Goal: Transaction & Acquisition: Book appointment/travel/reservation

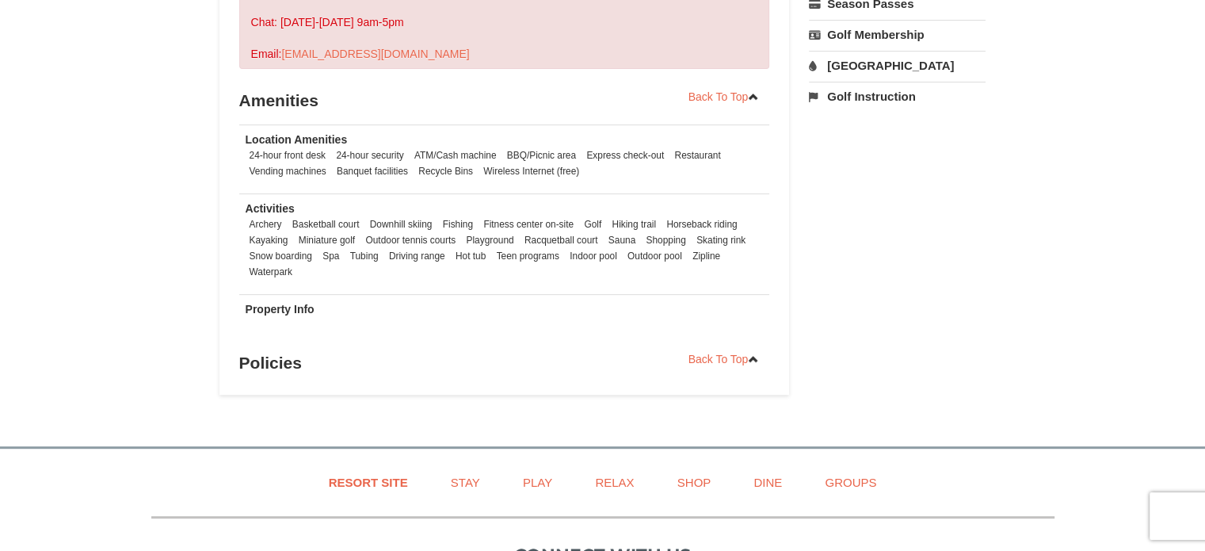
scroll to position [158, 0]
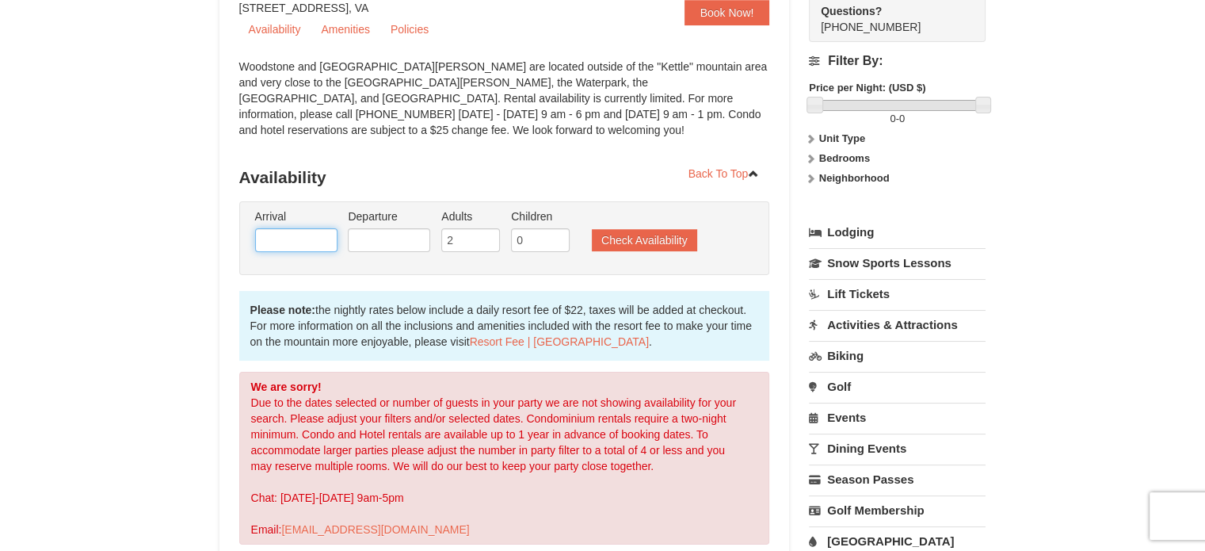
click at [299, 240] on input "text" at bounding box center [296, 240] width 82 height 24
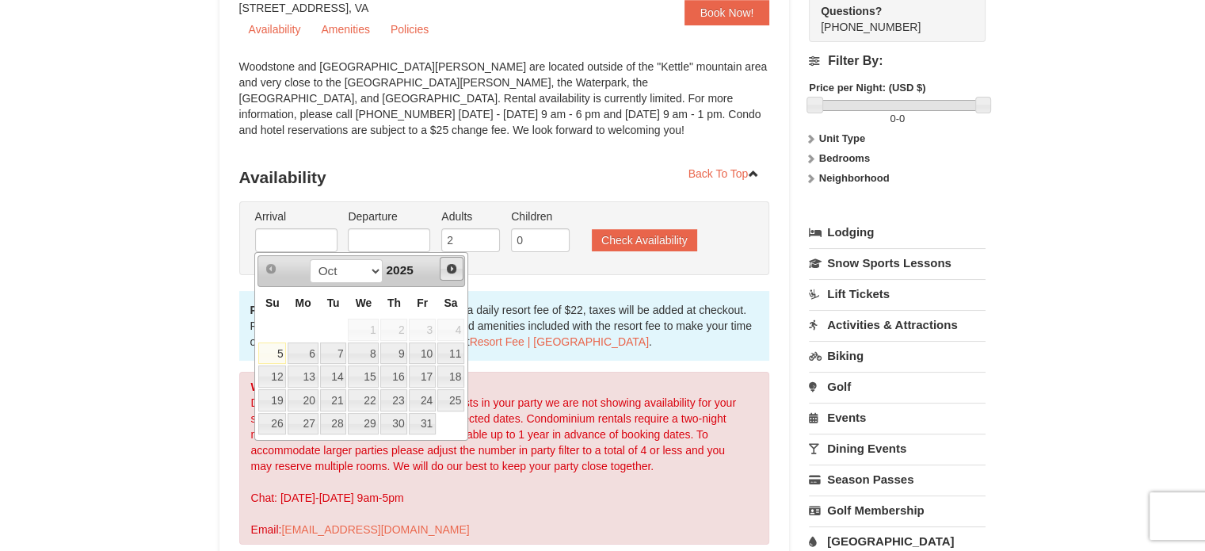
click at [456, 268] on span "Next" at bounding box center [451, 268] width 13 height 13
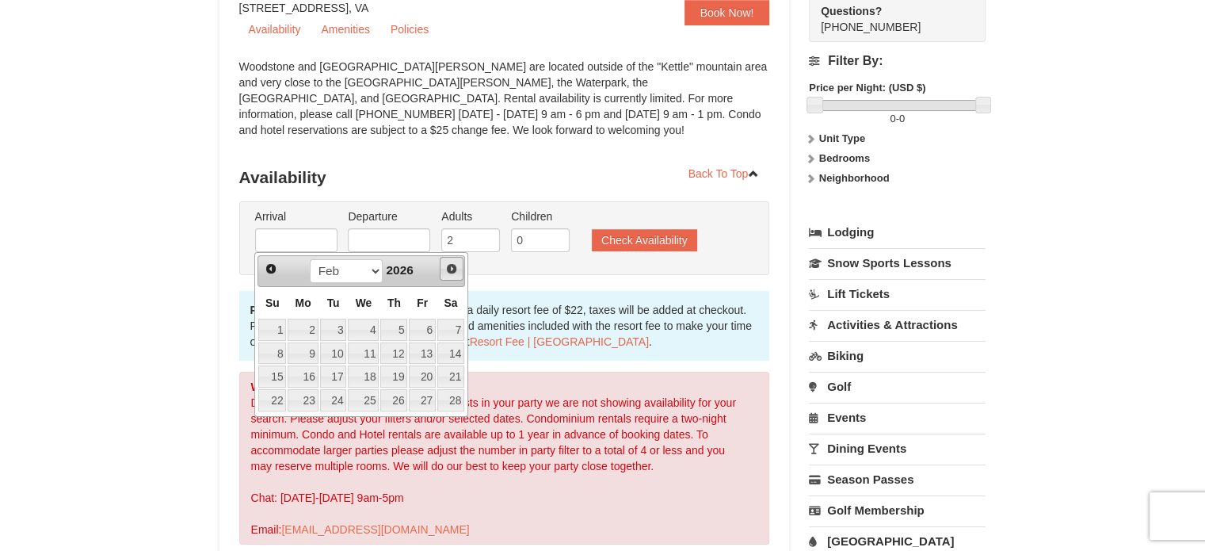
click at [456, 268] on span "Next" at bounding box center [451, 268] width 13 height 13
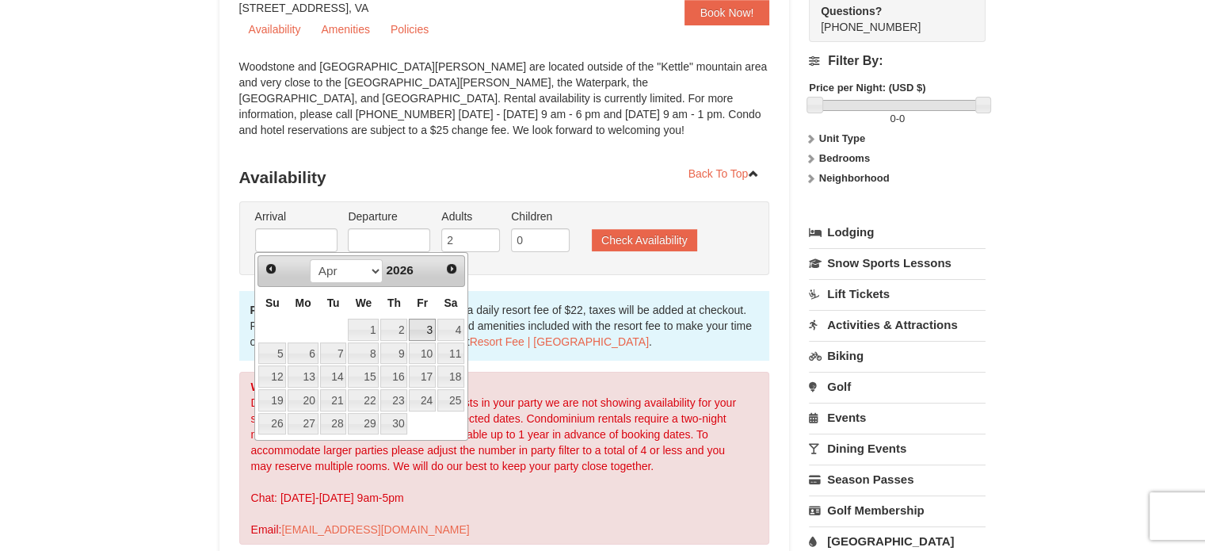
click at [425, 326] on link "3" at bounding box center [422, 330] width 27 height 22
type input "[DATE]"
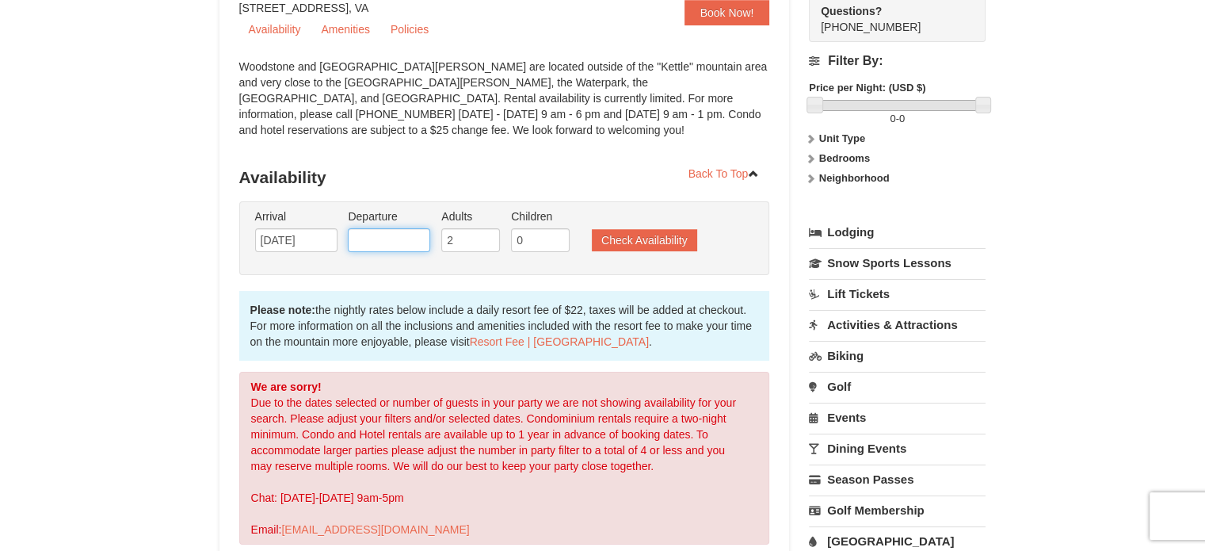
click at [382, 235] on input "text" at bounding box center [389, 240] width 82 height 24
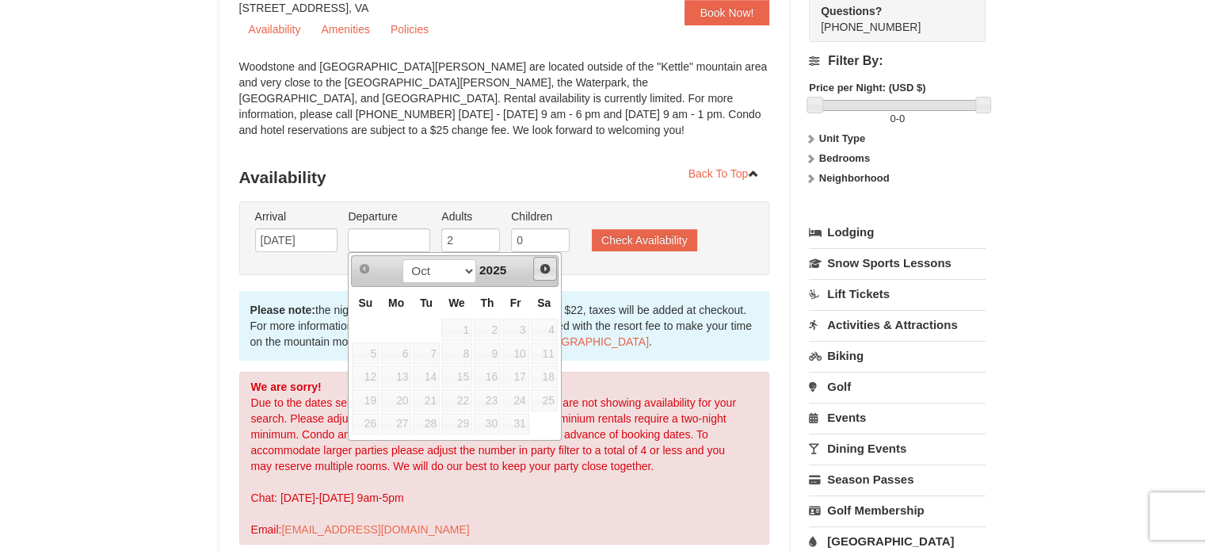
click at [542, 267] on span "Next" at bounding box center [545, 268] width 13 height 13
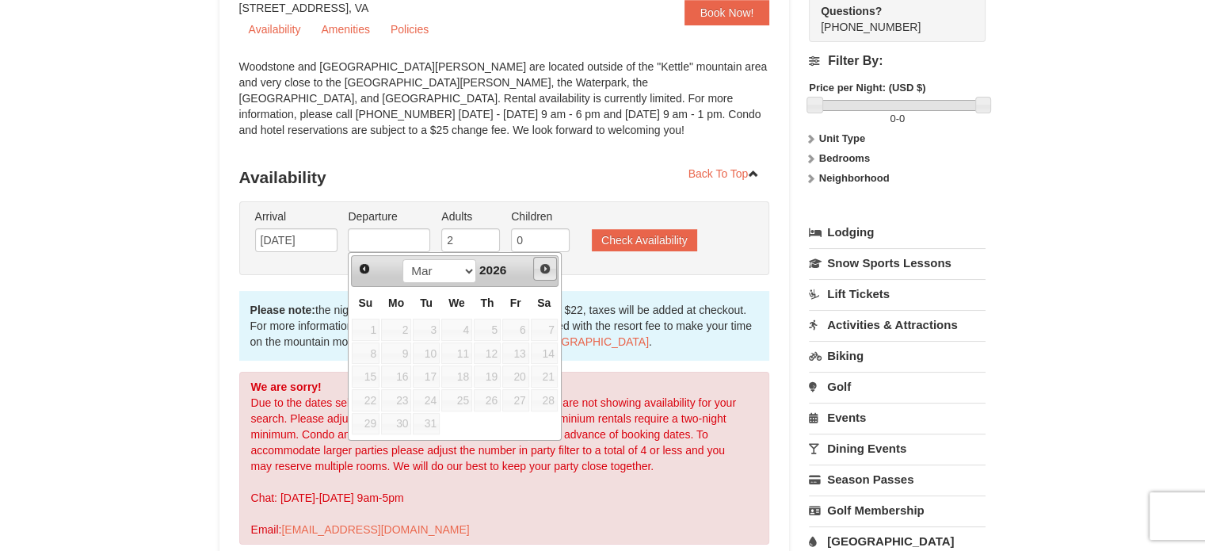
click at [542, 267] on span "Next" at bounding box center [545, 268] width 13 height 13
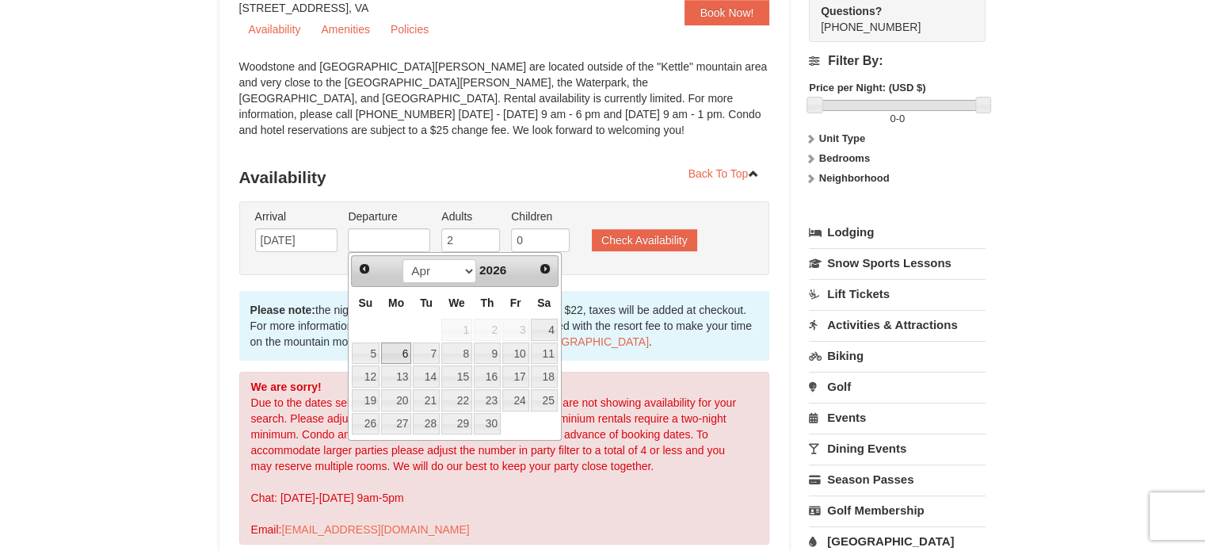
click at [395, 355] on link "6" at bounding box center [396, 353] width 30 height 22
type input "04/06/2026"
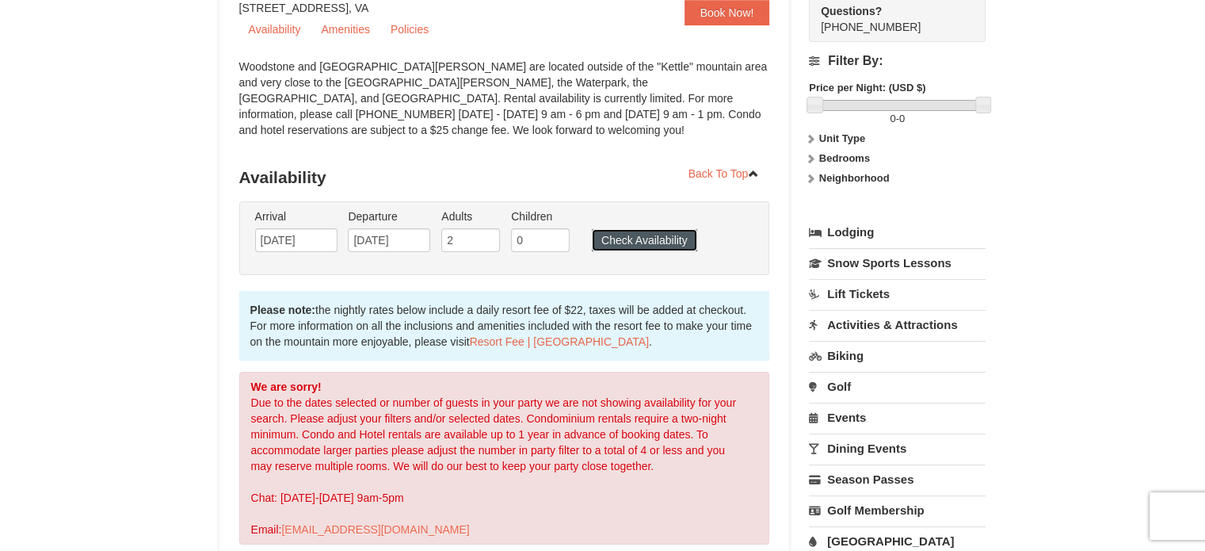
click at [631, 245] on button "Check Availability" at bounding box center [644, 240] width 105 height 22
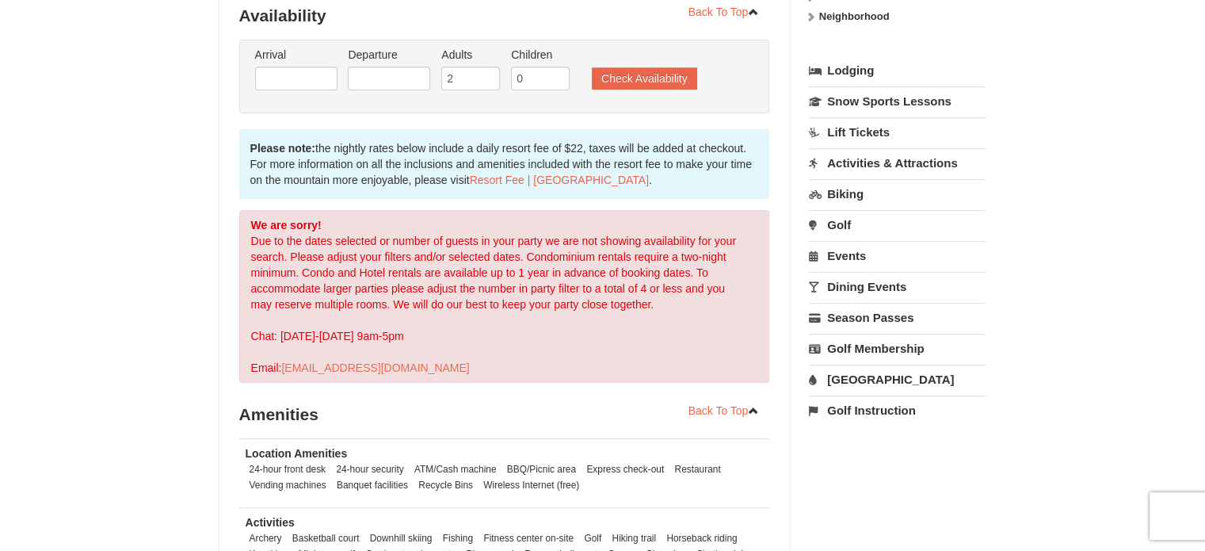
scroll to position [320, 0]
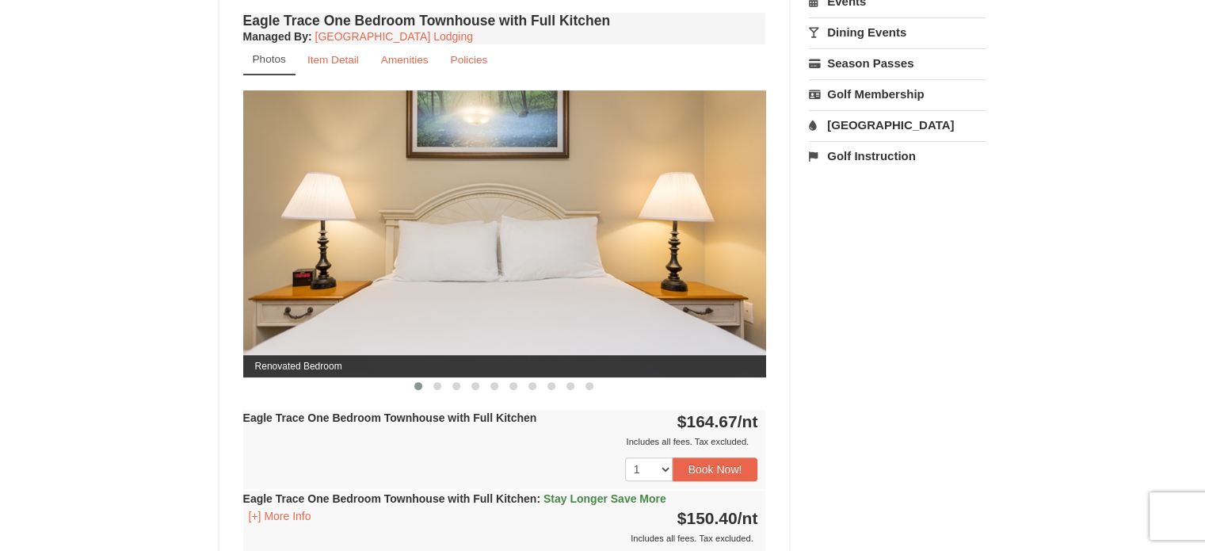
scroll to position [555, 0]
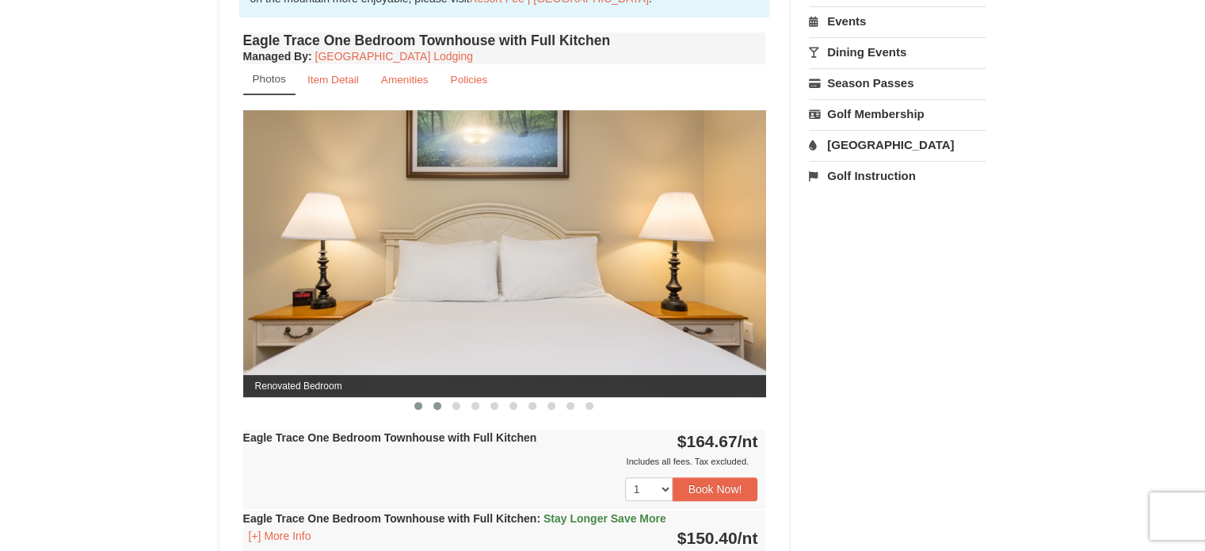
click at [438, 407] on span at bounding box center [437, 406] width 8 height 8
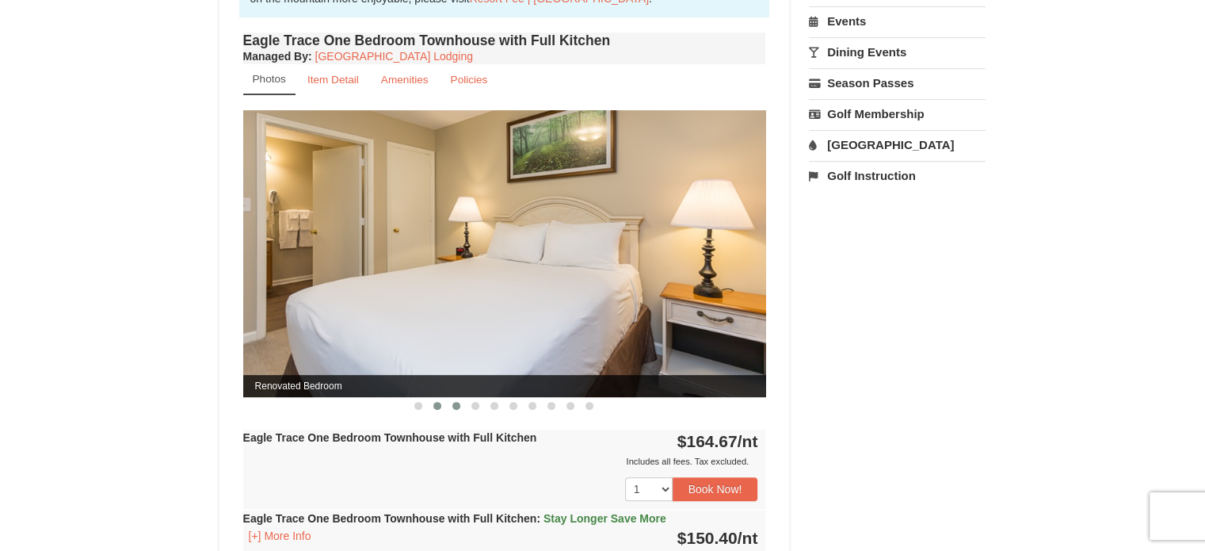
click at [455, 406] on span at bounding box center [456, 406] width 8 height 8
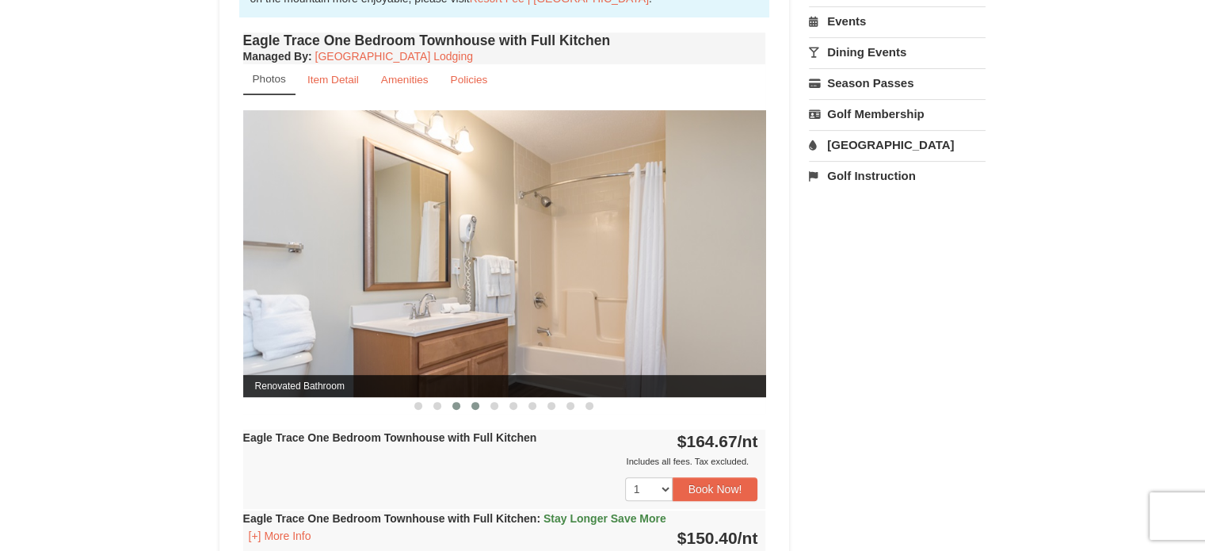
click at [472, 405] on span at bounding box center [475, 406] width 8 height 8
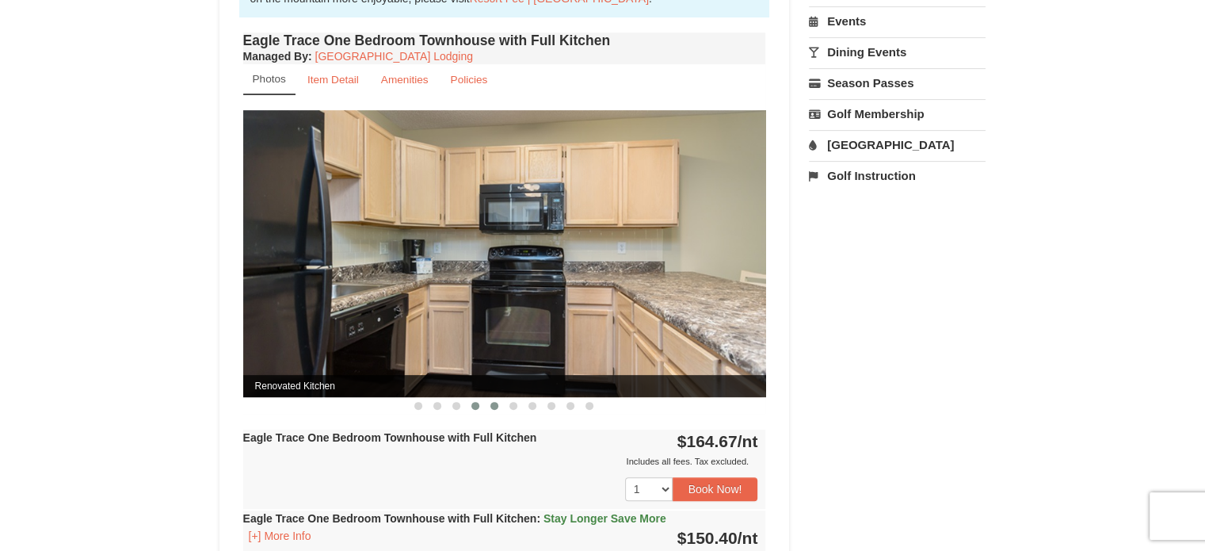
click at [493, 402] on span at bounding box center [494, 406] width 8 height 8
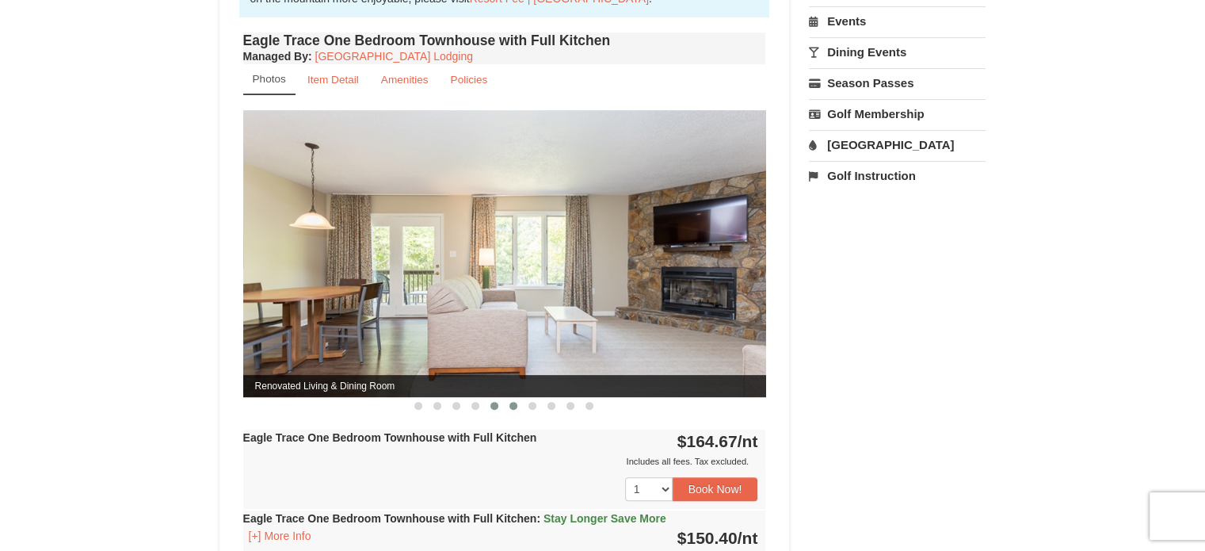
click at [511, 402] on span at bounding box center [513, 406] width 8 height 8
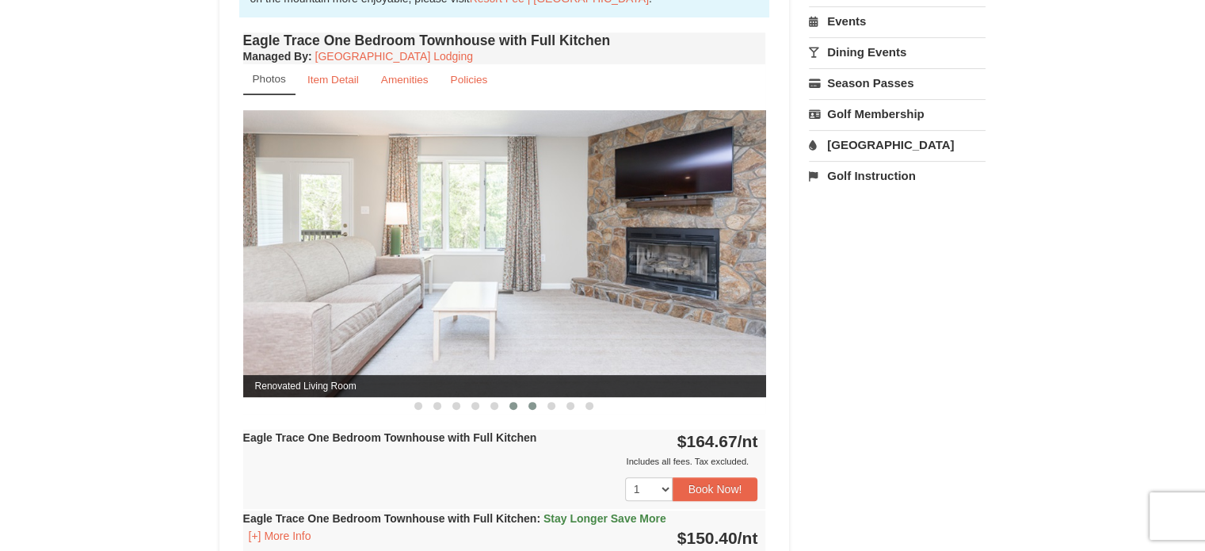
click at [528, 401] on button at bounding box center [532, 406] width 19 height 16
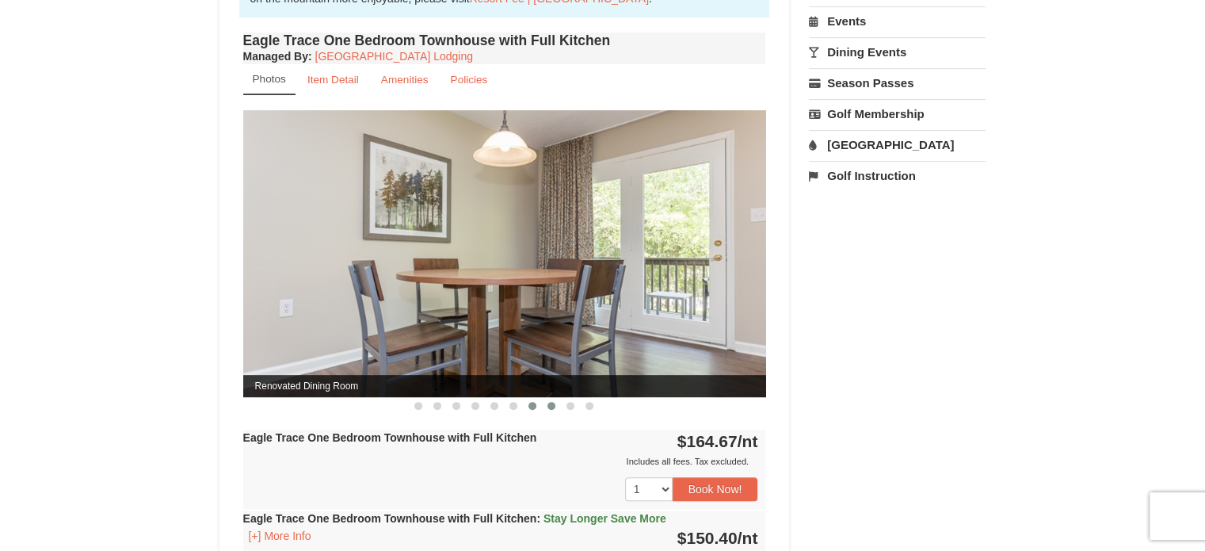
click at [546, 400] on button at bounding box center [551, 406] width 19 height 16
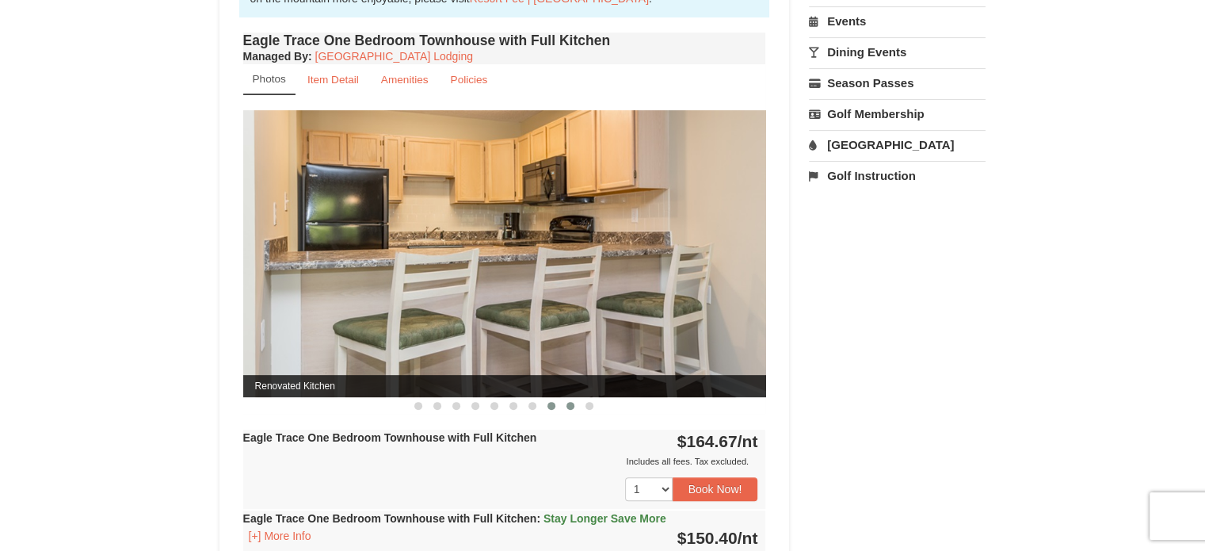
click at [567, 404] on span at bounding box center [571, 406] width 8 height 8
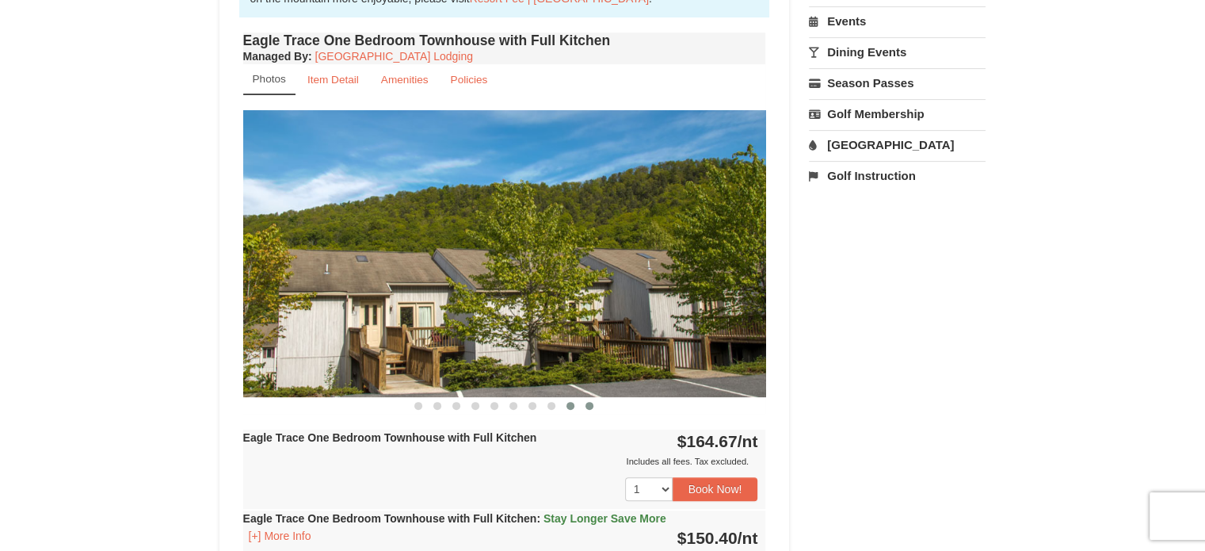
click at [586, 402] on span at bounding box center [590, 406] width 8 height 8
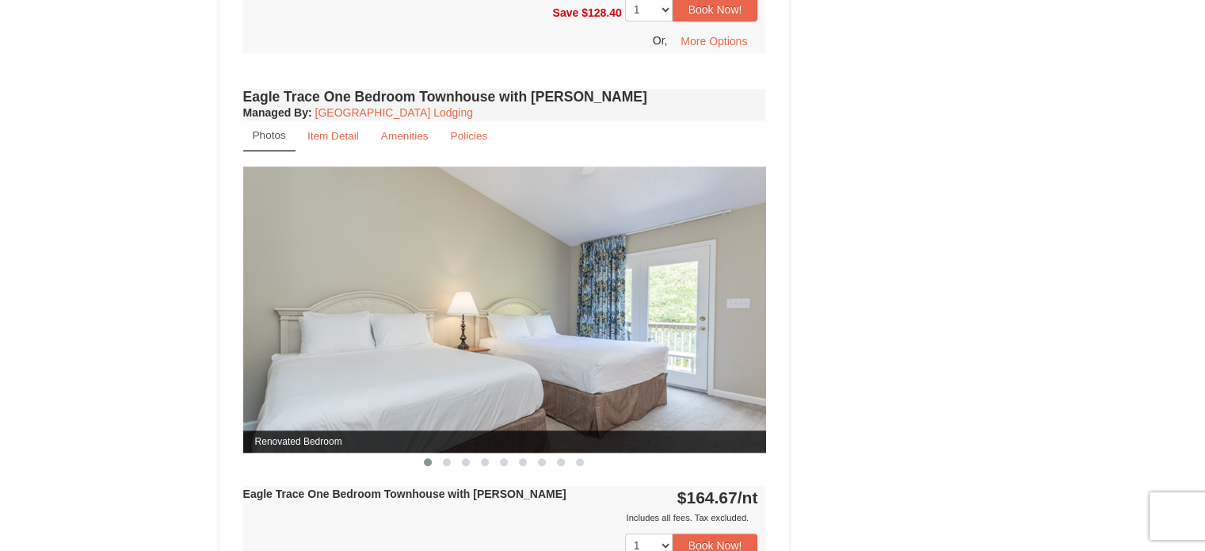
scroll to position [1347, 0]
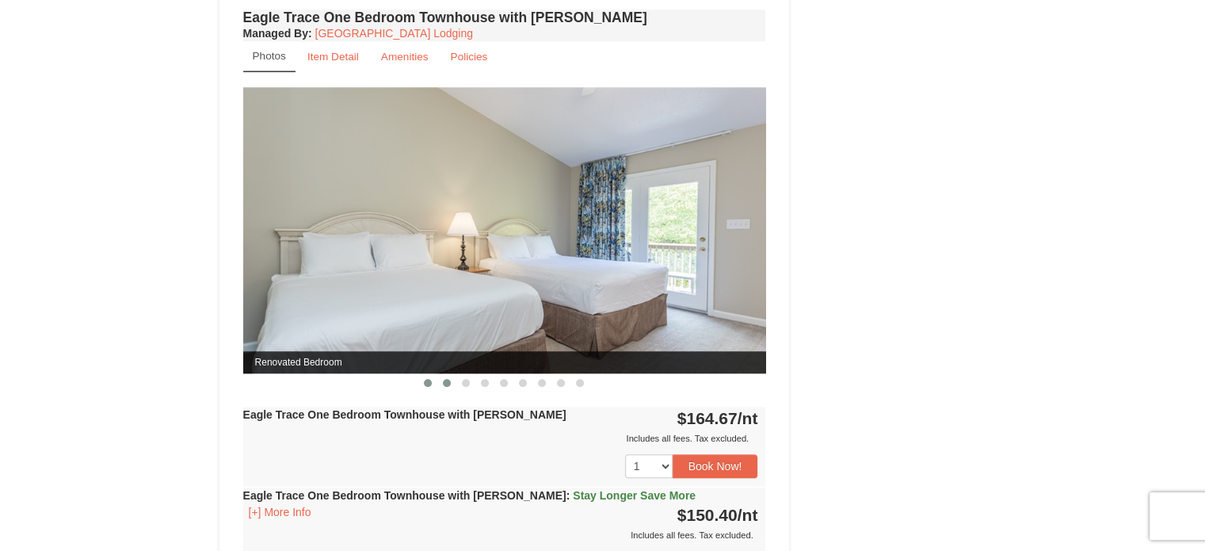
click at [441, 376] on button at bounding box center [446, 383] width 19 height 16
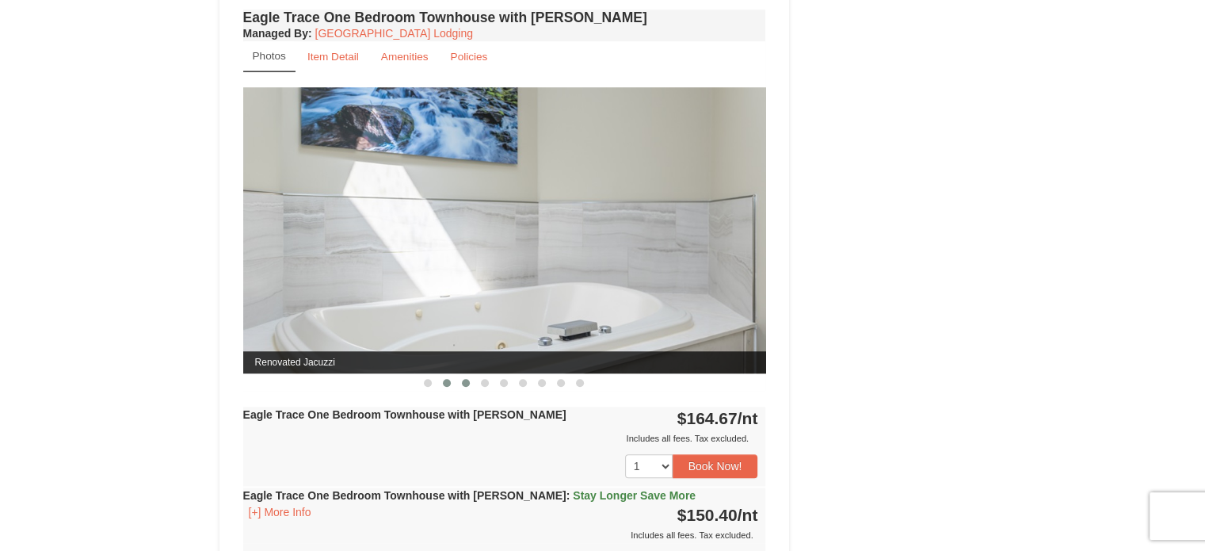
click at [467, 380] on span at bounding box center [466, 383] width 8 height 8
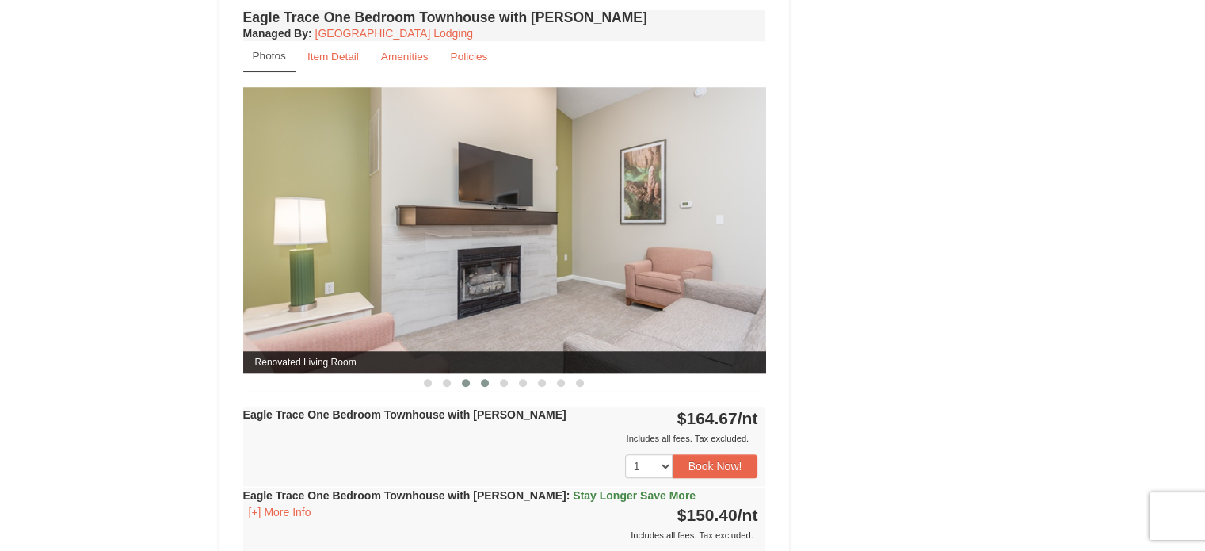
click at [484, 380] on span at bounding box center [485, 383] width 8 height 8
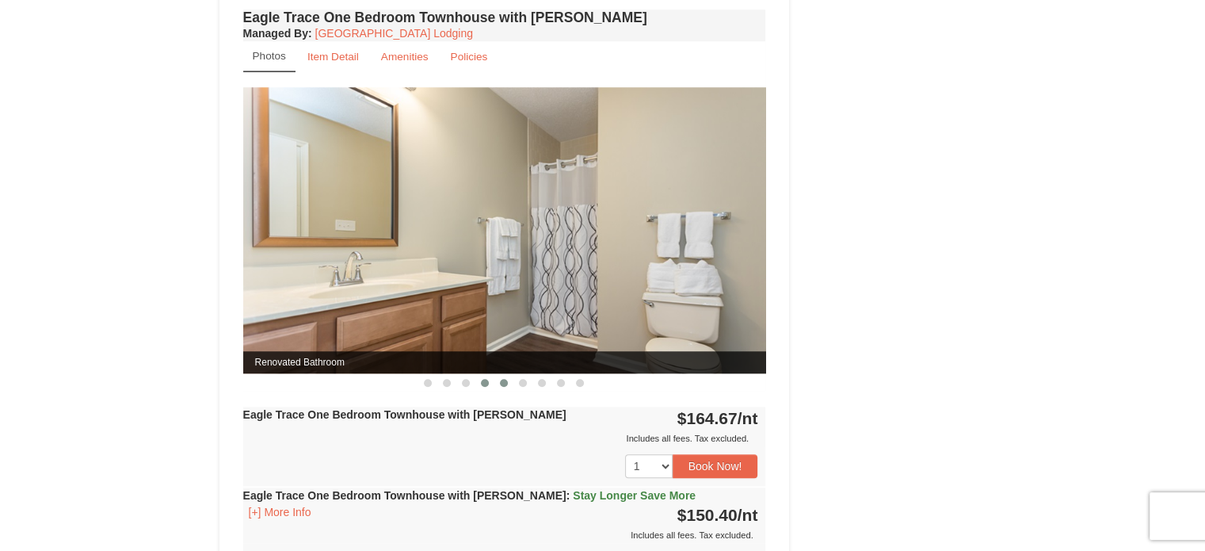
click at [499, 381] on button at bounding box center [503, 383] width 19 height 16
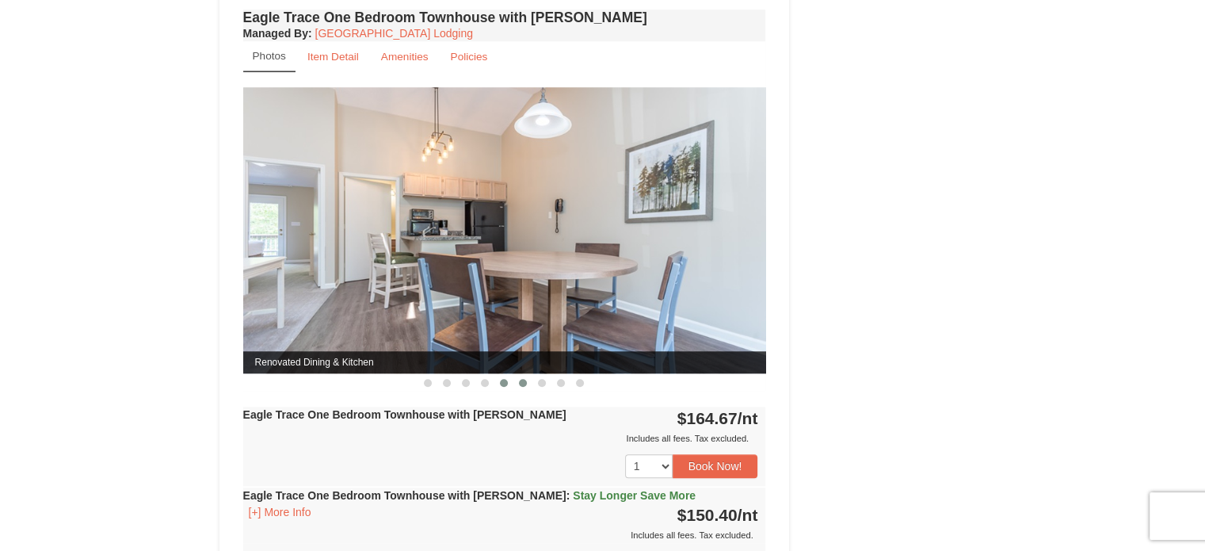
click at [521, 381] on span at bounding box center [523, 383] width 8 height 8
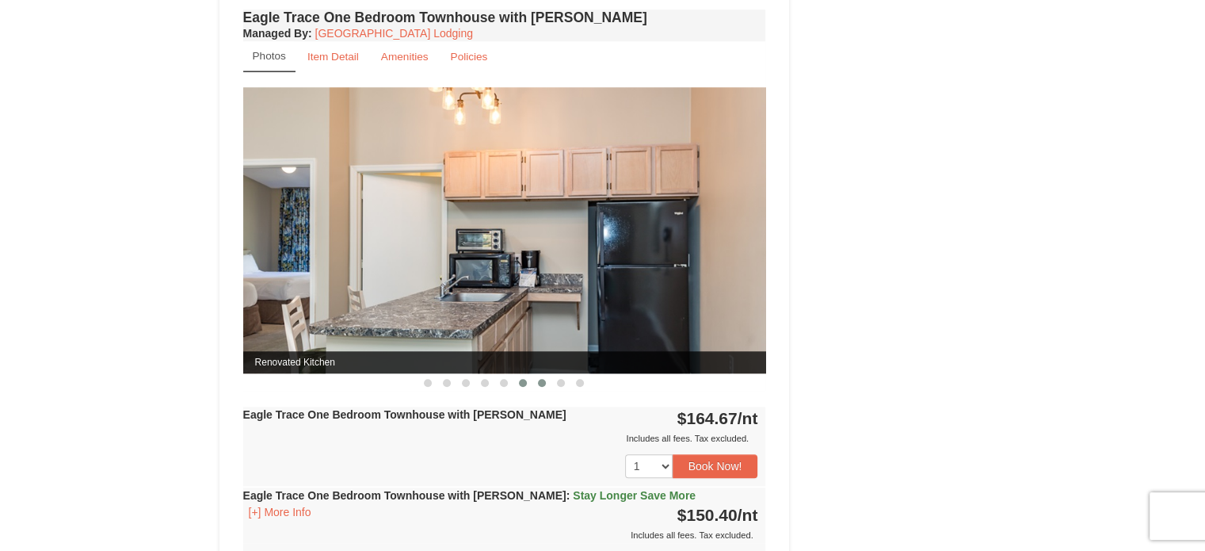
click at [543, 383] on span at bounding box center [542, 383] width 8 height 8
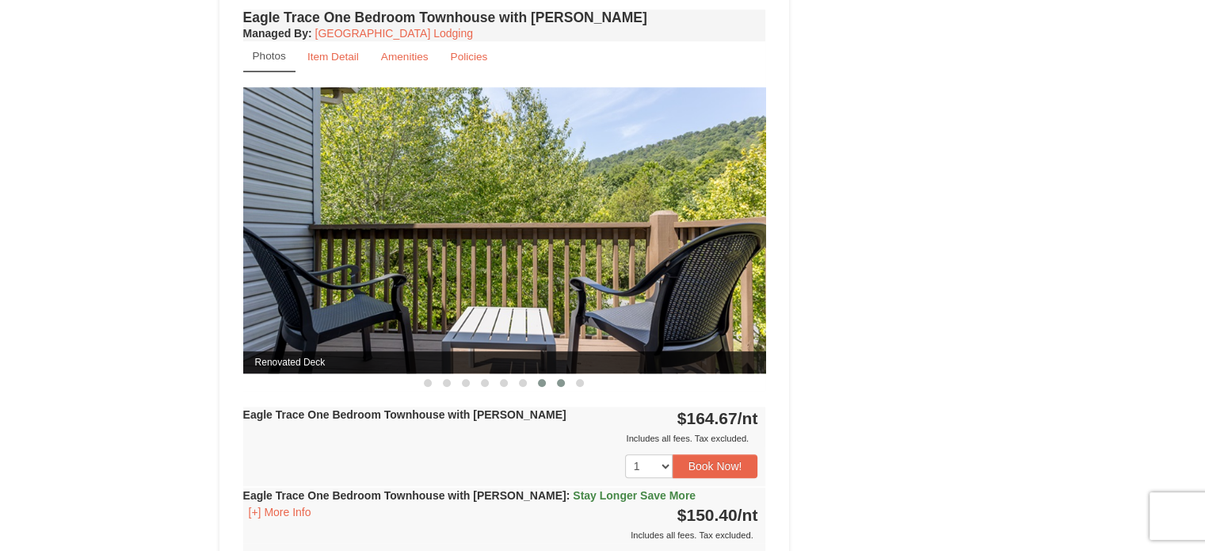
click at [559, 381] on span at bounding box center [561, 383] width 8 height 8
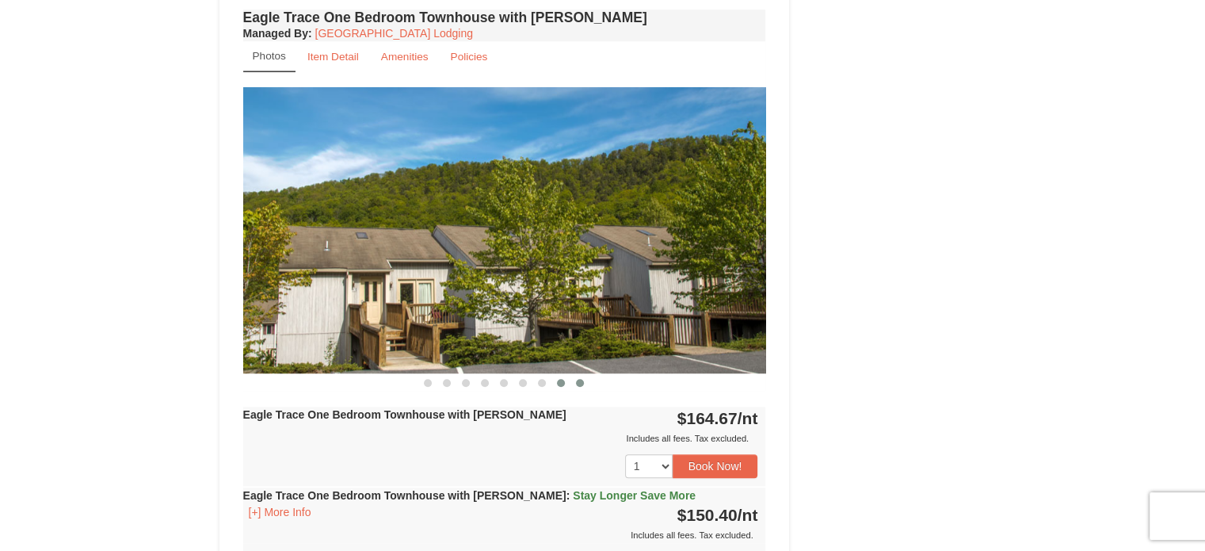
click at [572, 381] on button at bounding box center [579, 383] width 19 height 16
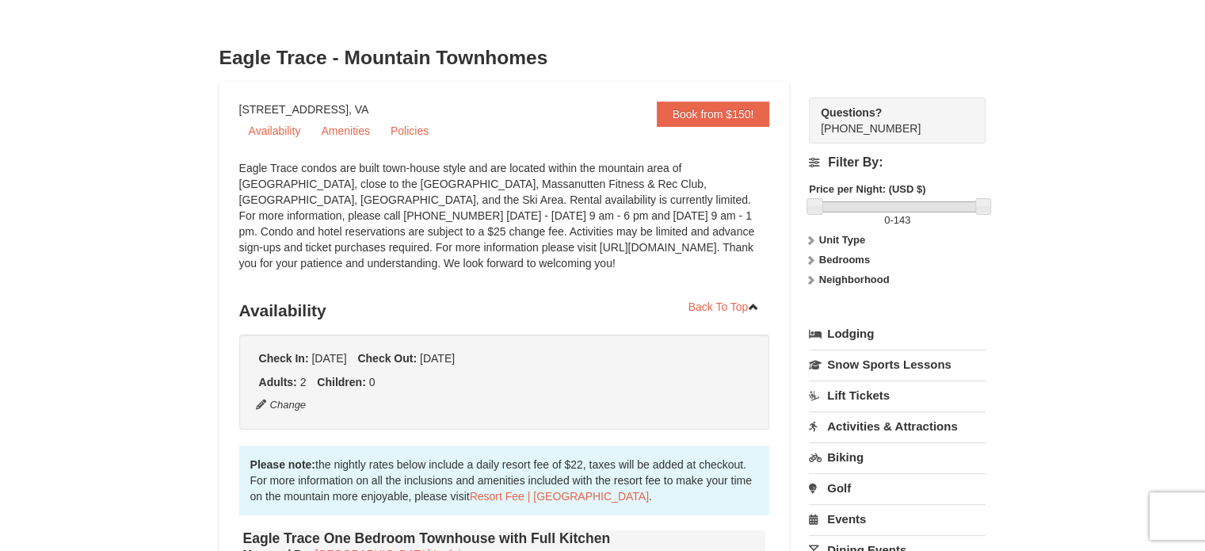
scroll to position [0, 0]
